Goal: Task Accomplishment & Management: Use online tool/utility

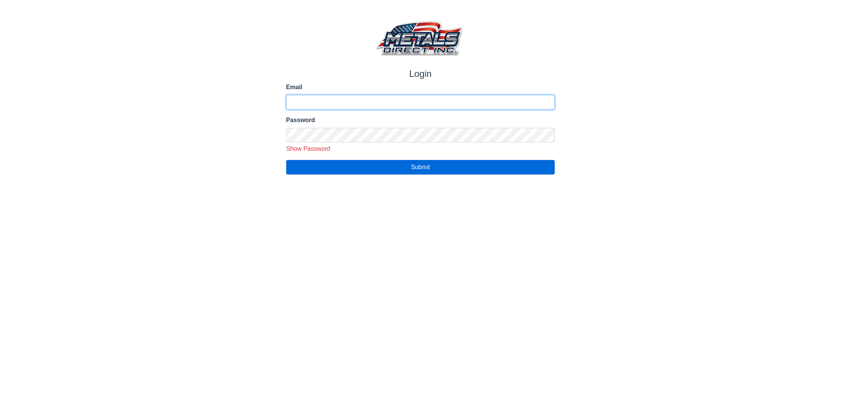
type input "**********"
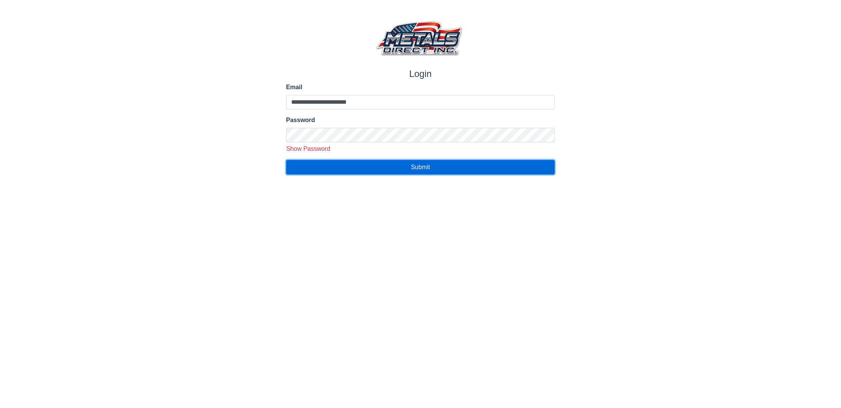
click at [418, 168] on span "Submit" at bounding box center [420, 167] width 19 height 7
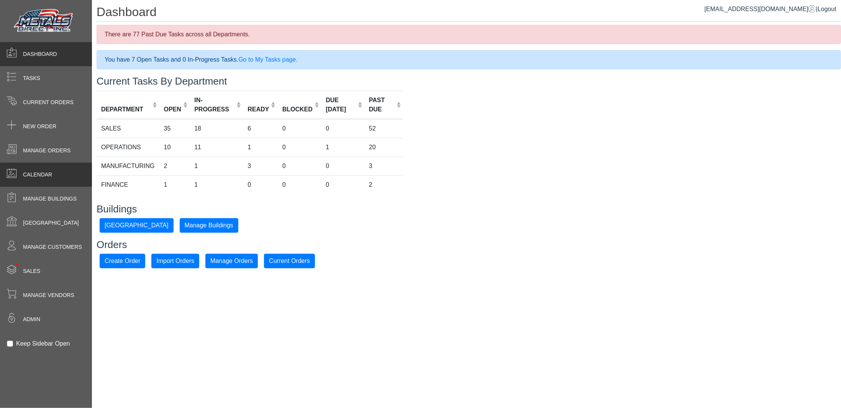
click at [38, 178] on span "Calendar" at bounding box center [37, 175] width 29 height 8
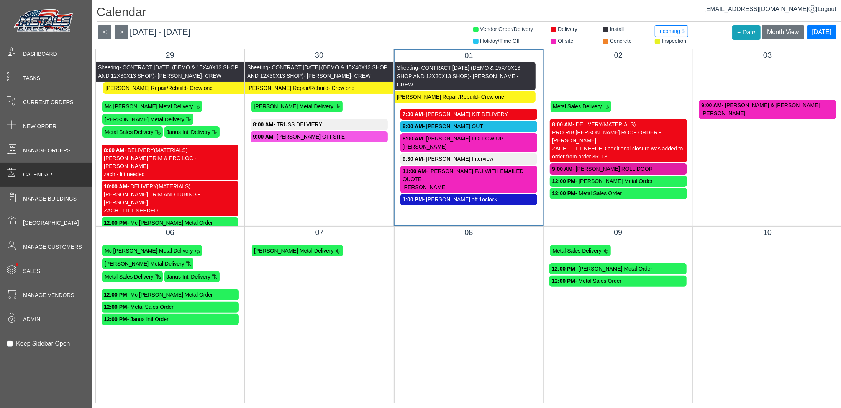
drag, startPoint x: 573, startPoint y: 75, endPoint x: 563, endPoint y: 64, distance: 15.2
click at [563, 64] on span "Sheeting" at bounding box center [556, 67] width 21 height 6
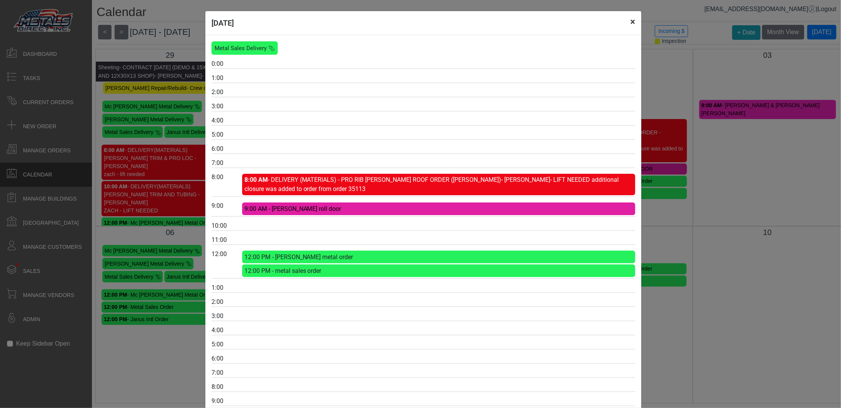
click at [629, 22] on button "×" at bounding box center [632, 21] width 17 height 21
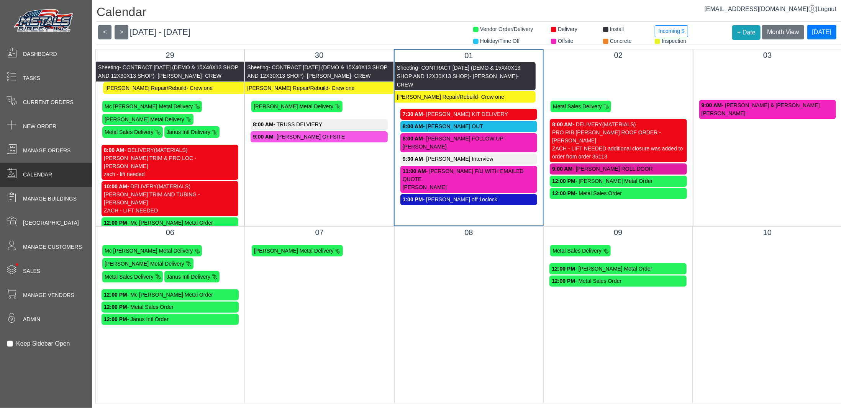
click at [551, 41] on span at bounding box center [553, 41] width 5 height 5
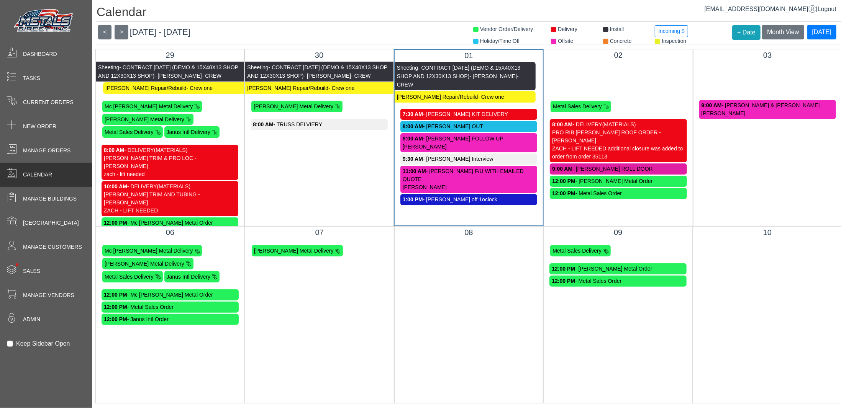
click at [551, 41] on span at bounding box center [553, 41] width 5 height 5
drag, startPoint x: 546, startPoint y: 41, endPoint x: 546, endPoint y: 46, distance: 5.0
click at [551, 40] on span at bounding box center [553, 41] width 5 height 5
click at [473, 40] on span at bounding box center [475, 41] width 5 height 5
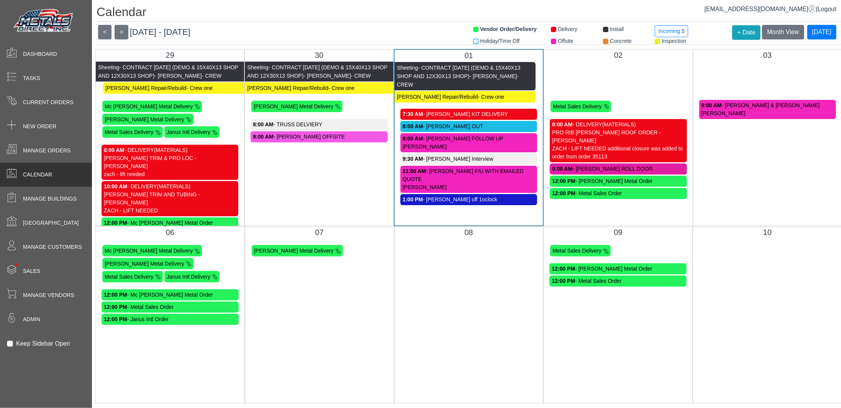
drag, startPoint x: 472, startPoint y: 30, endPoint x: 505, endPoint y: 28, distance: 33.0
click at [473, 30] on span at bounding box center [475, 29] width 5 height 5
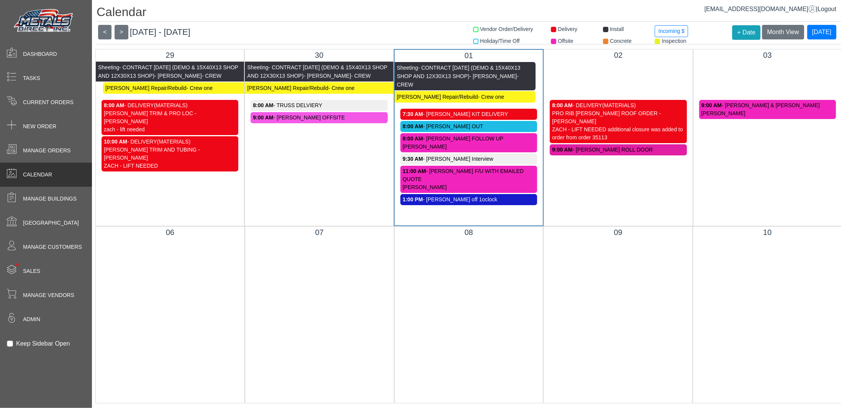
click at [551, 29] on span at bounding box center [553, 29] width 5 height 5
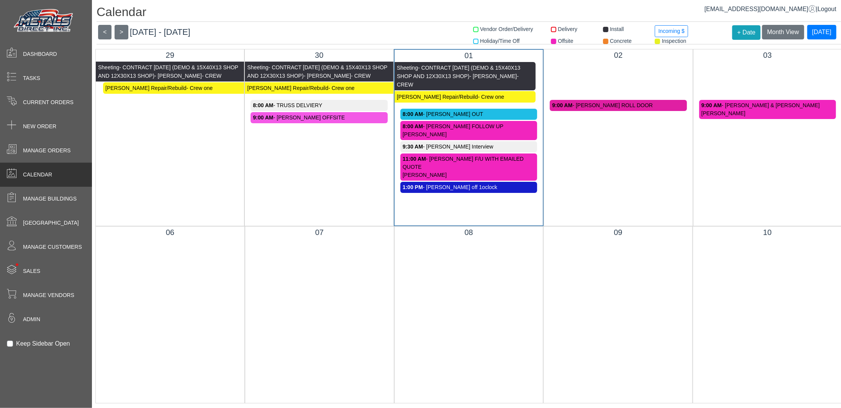
click at [603, 29] on span at bounding box center [605, 29] width 5 height 5
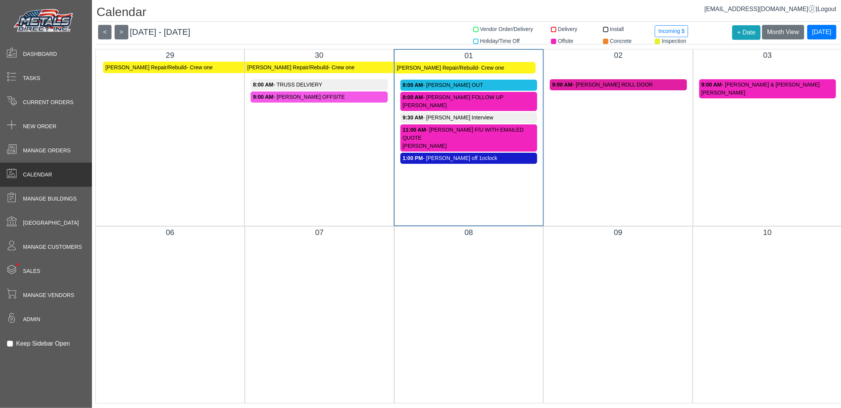
click at [603, 40] on span at bounding box center [605, 41] width 5 height 5
click at [655, 40] on div "Inspection" at bounding box center [675, 41] width 52 height 8
click at [551, 41] on span at bounding box center [553, 41] width 5 height 5
drag, startPoint x: 470, startPoint y: 29, endPoint x: 450, endPoint y: 31, distance: 20.4
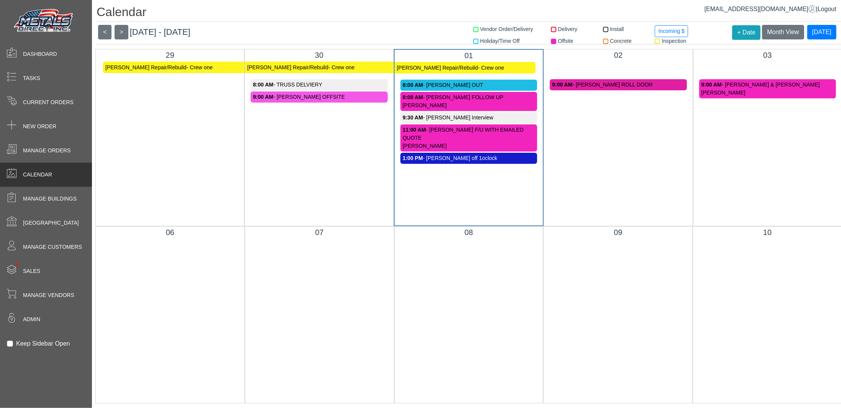
click at [450, 31] on header "< > [DATE] - [DATE] Month View [DATE]" at bounding box center [469, 35] width 745 height 20
click at [473, 43] on span at bounding box center [475, 41] width 5 height 5
click at [549, 31] on div "Delivery" at bounding box center [571, 31] width 52 height 12
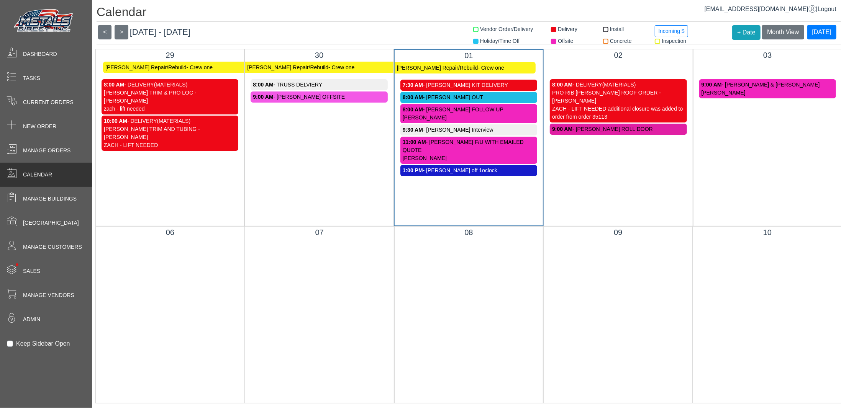
click at [473, 30] on div "Vendor Order/Delivery" at bounding box center [507, 31] width 78 height 12
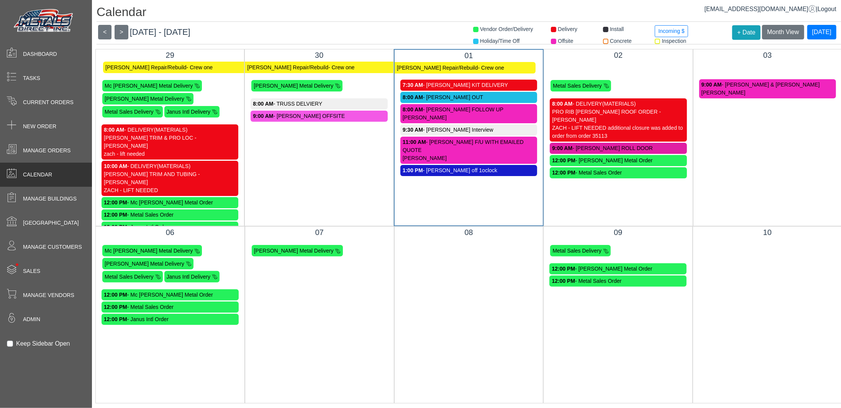
drag, startPoint x: 599, startPoint y: 28, endPoint x: 596, endPoint y: 37, distance: 9.6
click at [603, 29] on span at bounding box center [605, 29] width 5 height 5
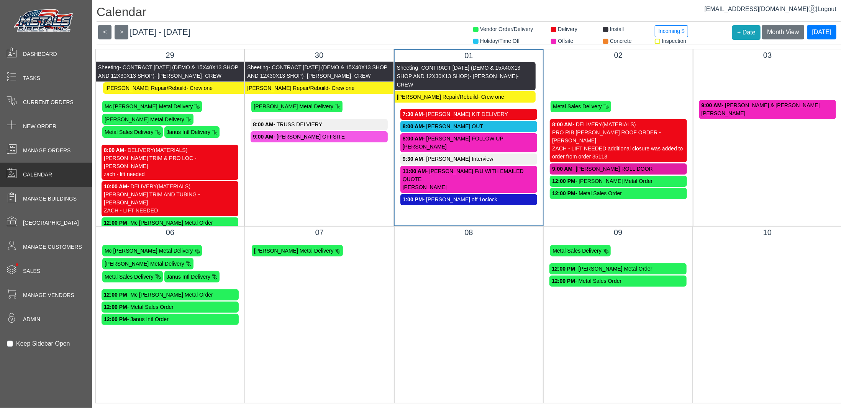
click at [603, 40] on span at bounding box center [605, 41] width 5 height 5
click at [655, 41] on span at bounding box center [657, 41] width 5 height 5
click at [373, 21] on div "Calendar Vendor Order/Delivery Delivery Install Incoming $ Holiday/Time Off Off…" at bounding box center [466, 204] width 749 height 408
click at [596, 67] on span "- CONTRACT [DATE] (DEMO & 15X40X13 SHOP AND 12X30X13 SHOP)" at bounding box center [616, 71] width 140 height 15
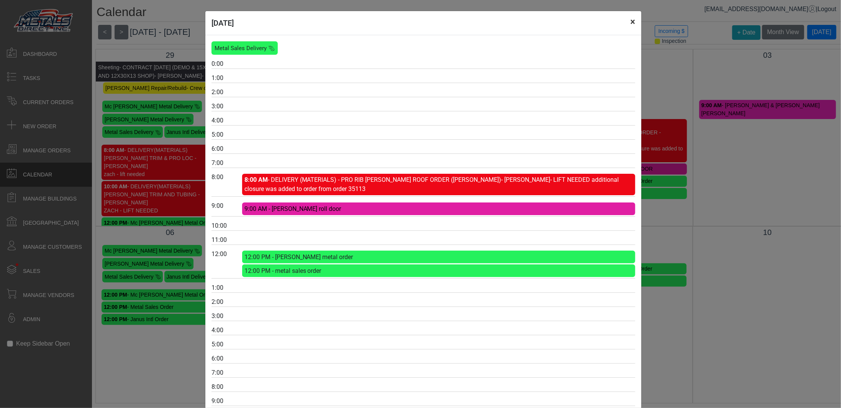
drag, startPoint x: 626, startPoint y: 19, endPoint x: 631, endPoint y: 21, distance: 5.0
click at [631, 21] on button "×" at bounding box center [632, 21] width 17 height 21
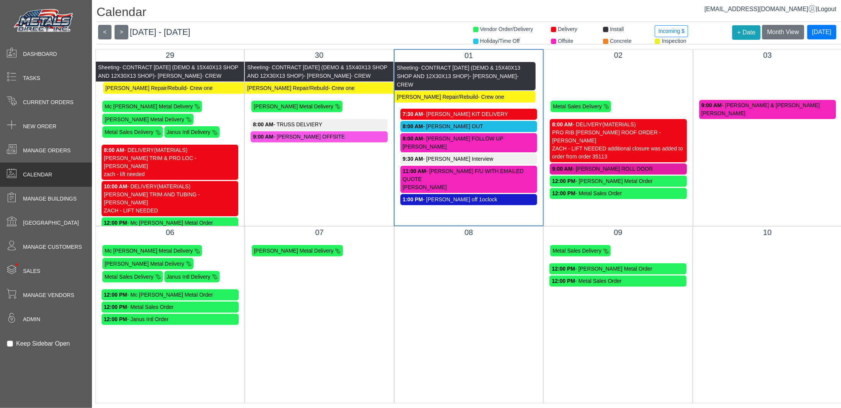
drag, startPoint x: 332, startPoint y: 182, endPoint x: 324, endPoint y: 179, distance: 8.3
drag, startPoint x: 324, startPoint y: 179, endPoint x: 309, endPoint y: 180, distance: 15.4
click at [309, 180] on div "30 Sheeting - CONTRACT [DATE] (DEMO & 15X40X13 SHOP AND 12X30X13 SHOP) - [PERSO…" at bounding box center [318, 137] width 149 height 177
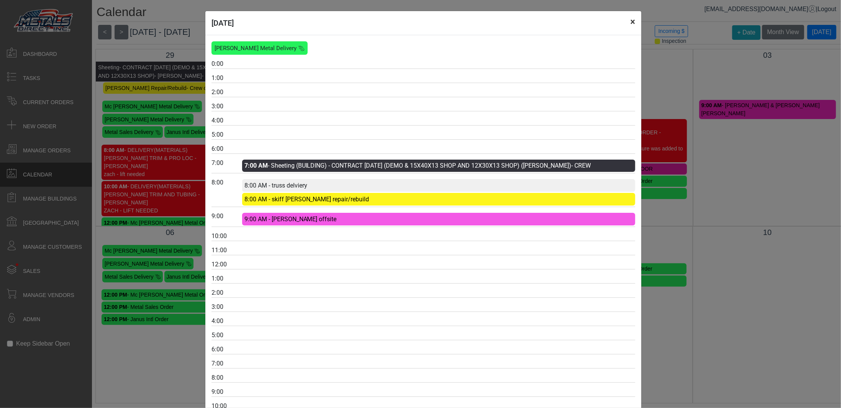
click at [630, 21] on button "×" at bounding box center [632, 21] width 17 height 21
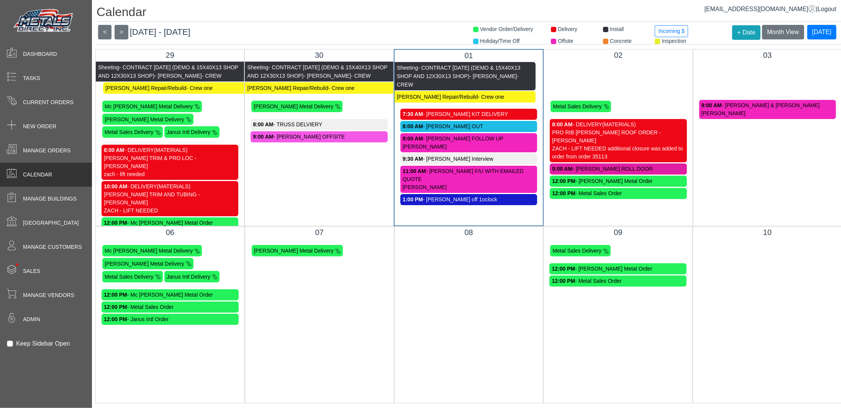
click at [305, 133] on div "9:00 AM - [PERSON_NAME] OFFSITE" at bounding box center [319, 137] width 132 height 8
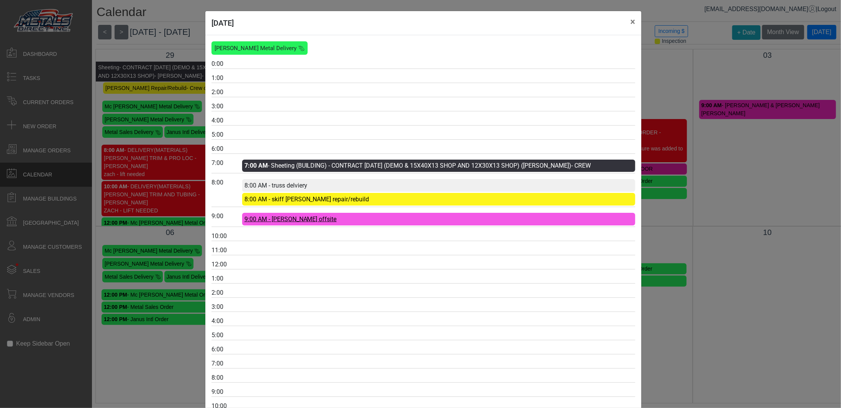
click at [280, 218] on span "9:00 AM - [PERSON_NAME] offsite" at bounding box center [290, 219] width 92 height 7
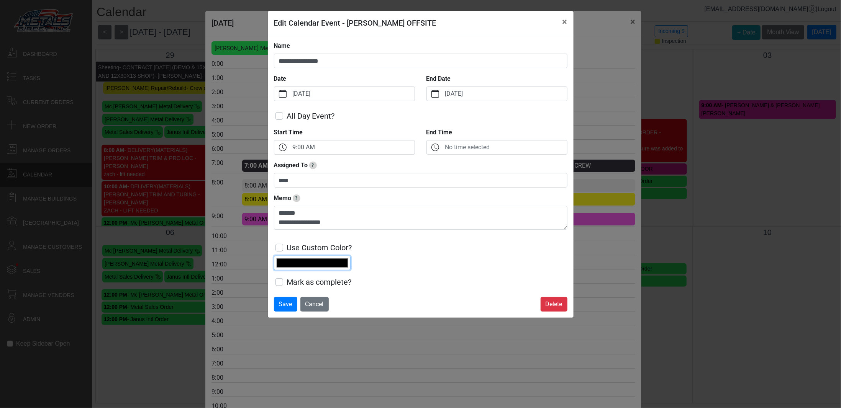
click at [290, 259] on input "*******" at bounding box center [312, 263] width 77 height 15
click at [445, 258] on div "Use Custom Color? *******" at bounding box center [421, 253] width 294 height 34
click at [281, 301] on span "Save" at bounding box center [285, 304] width 13 height 7
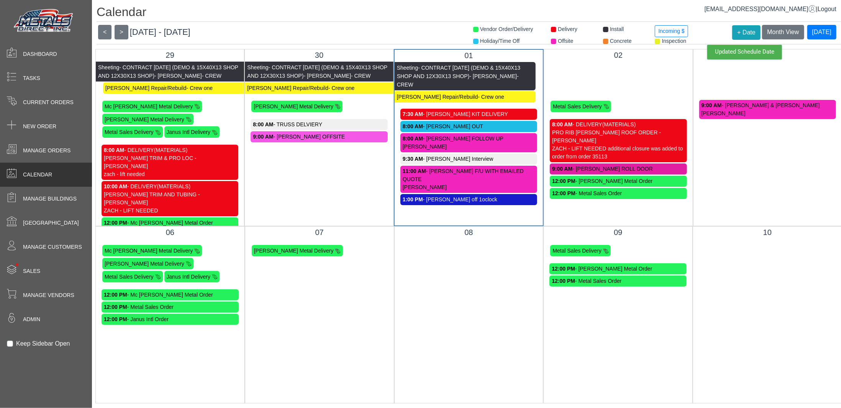
click at [331, 300] on div "07 [PERSON_NAME] Metal Delivery" at bounding box center [319, 314] width 149 height 177
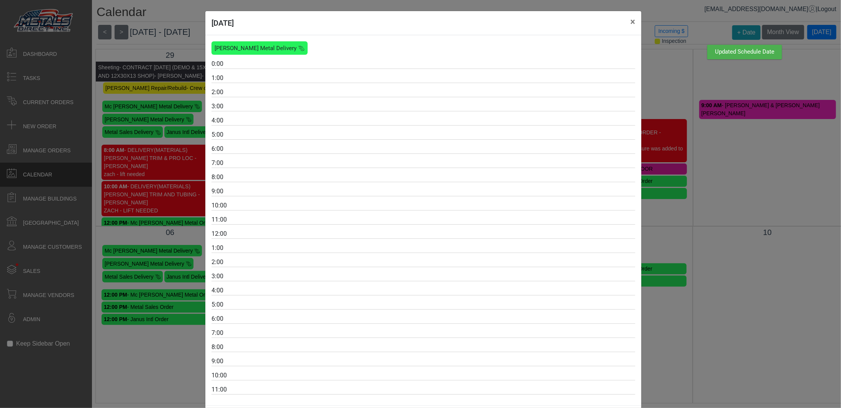
click at [335, 299] on div "[PERSON_NAME] Metal Delivery 0:00 1:00 2:00 3:00 4:00 5:00 6:00 7:00 8:00 9:00 …" at bounding box center [424, 218] width 424 height 354
click at [629, 23] on button "×" at bounding box center [632, 21] width 17 height 21
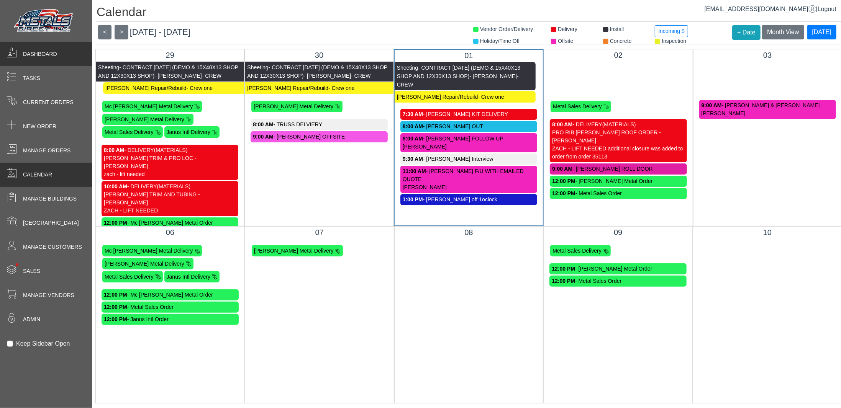
click at [48, 51] on span "Dashboard" at bounding box center [40, 54] width 34 height 8
